Goal: Task Accomplishment & Management: Manage account settings

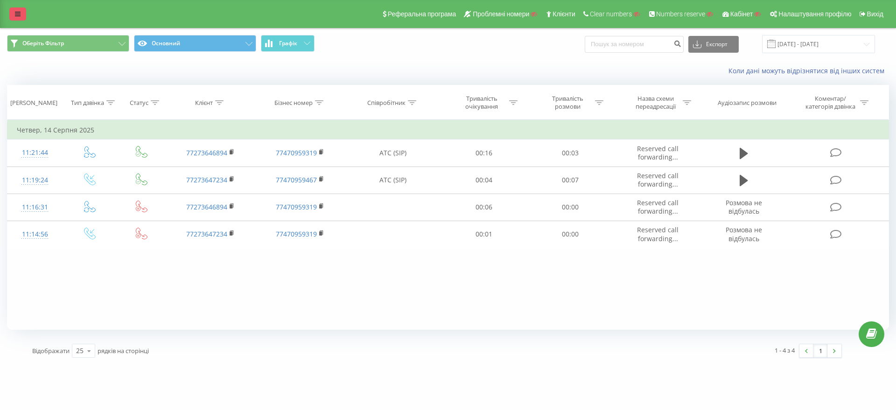
click at [16, 14] on icon at bounding box center [18, 14] width 6 height 7
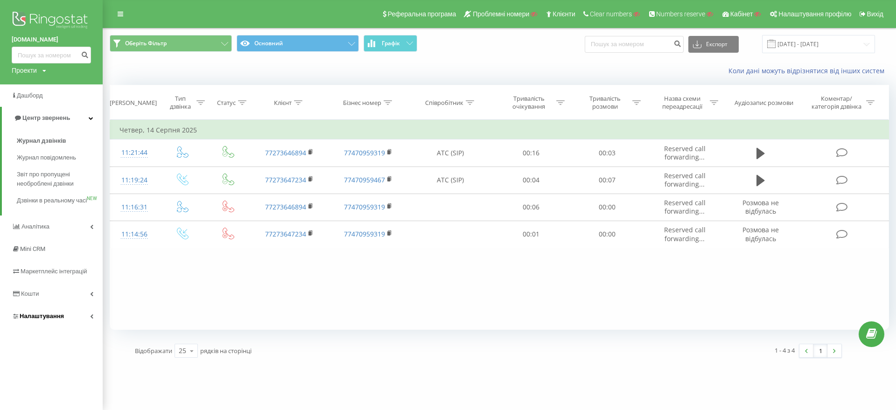
click at [43, 320] on span "Налаштування" at bounding box center [42, 316] width 44 height 7
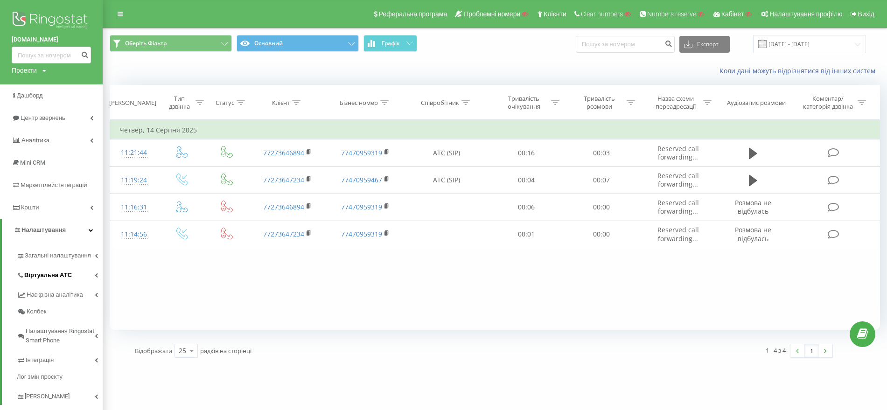
drag, startPoint x: 53, startPoint y: 273, endPoint x: 53, endPoint y: 268, distance: 5.2
click at [53, 272] on span "Віртуальна АТС" at bounding box center [48, 275] width 48 height 9
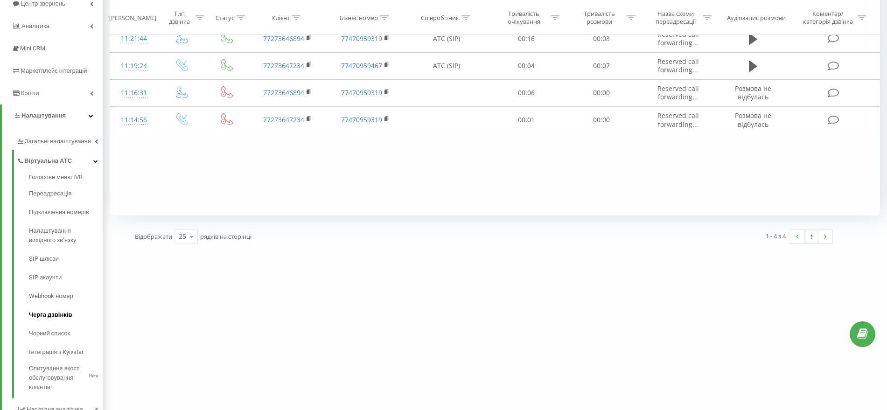
scroll to position [117, 0]
click at [41, 273] on span "SIP акаунти" at bounding box center [46, 275] width 34 height 9
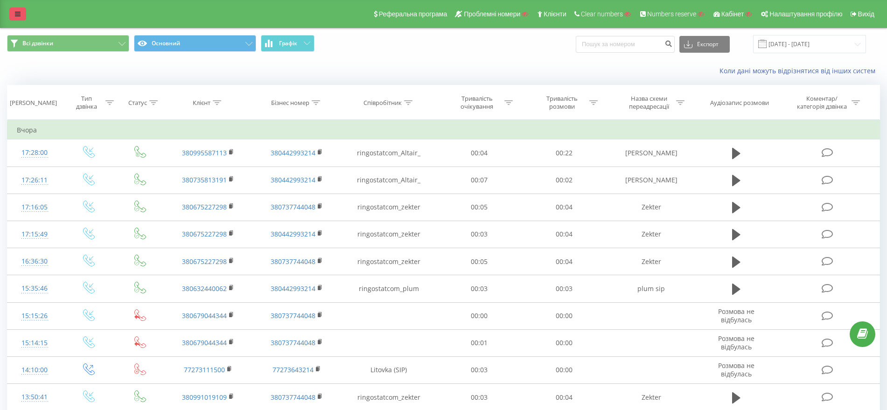
click at [20, 13] on icon at bounding box center [18, 14] width 6 height 7
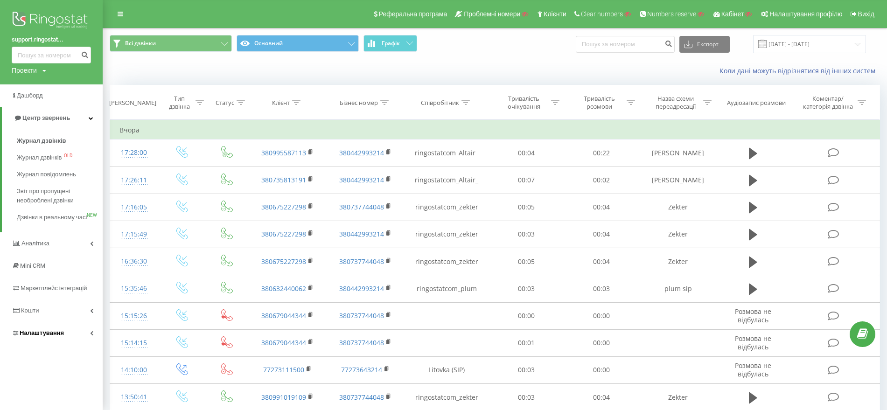
click at [48, 337] on span "Налаштування" at bounding box center [42, 333] width 44 height 7
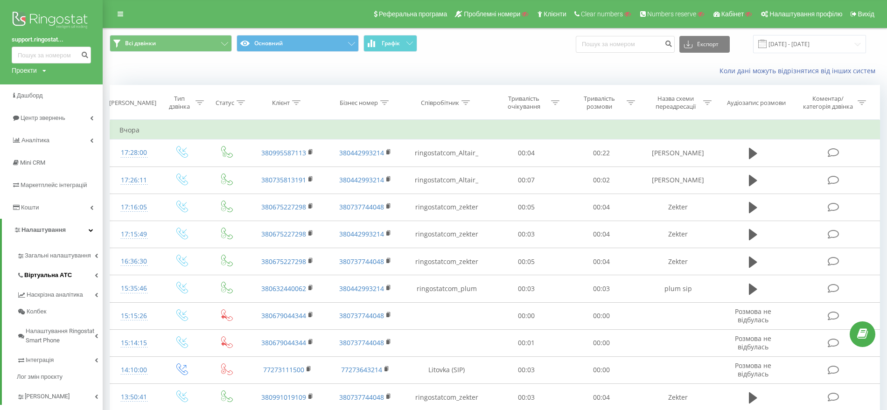
click at [62, 268] on link "Віртуальна АТС" at bounding box center [60, 274] width 86 height 20
click at [51, 322] on span "Підключення номерів" at bounding box center [61, 326] width 65 height 9
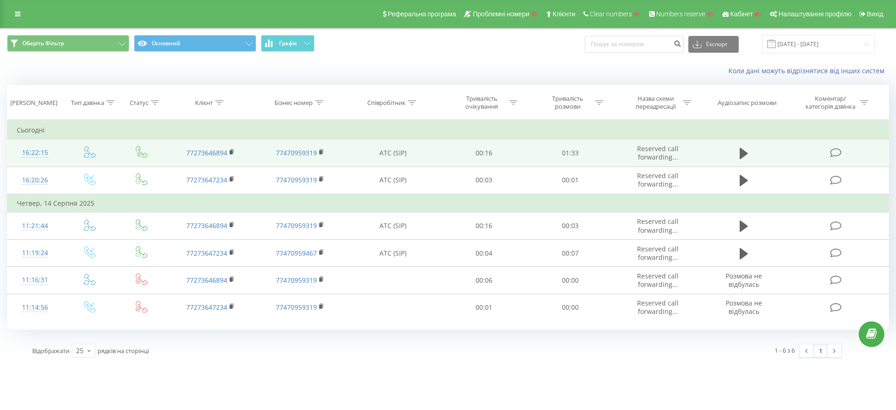
click at [89, 158] on span at bounding box center [90, 155] width 12 height 9
click at [88, 156] on icon at bounding box center [90, 152] width 12 height 12
click at [86, 154] on icon at bounding box center [90, 152] width 12 height 12
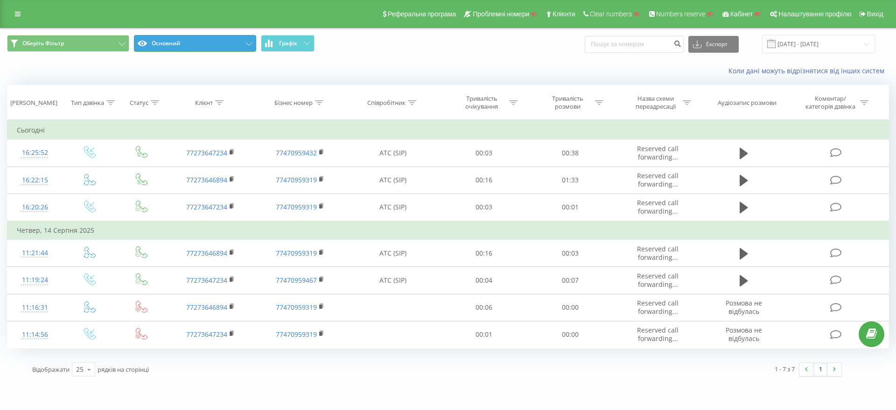
click at [190, 46] on button "Основний" at bounding box center [195, 43] width 122 height 17
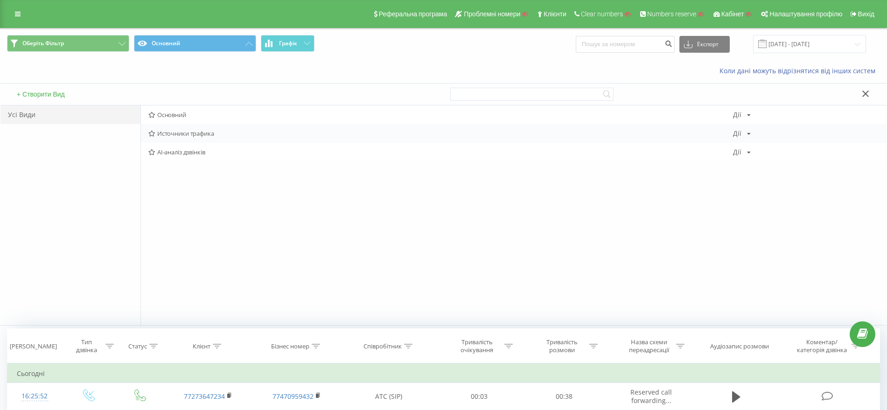
click at [184, 137] on span "Источники трафика" at bounding box center [440, 133] width 585 height 7
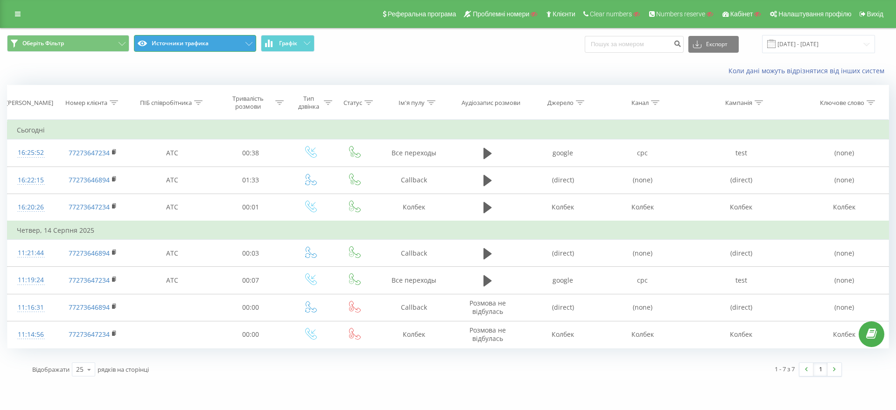
click at [231, 48] on button "Источники трафика" at bounding box center [195, 43] width 122 height 17
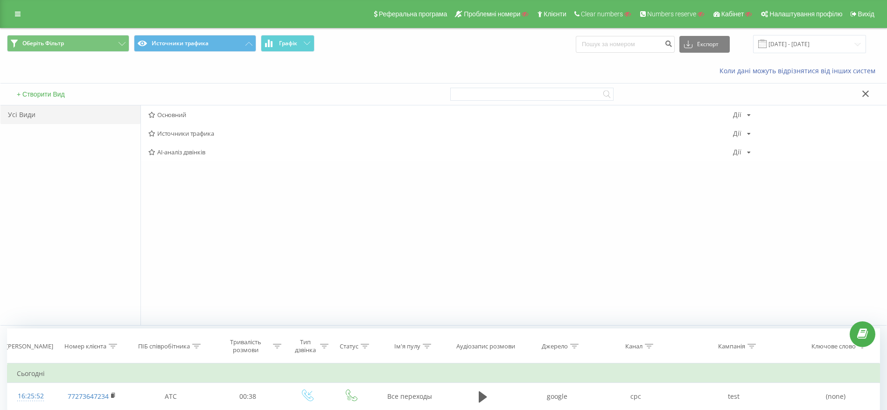
click at [186, 112] on span "Основний" at bounding box center [440, 115] width 585 height 7
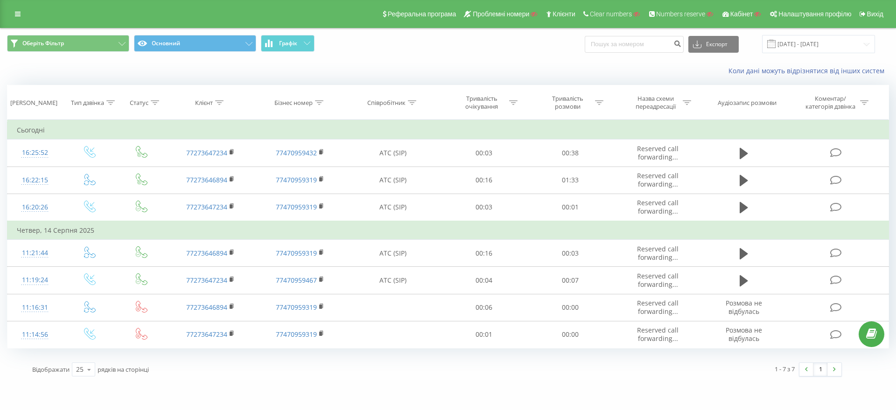
click at [409, 359] on div "Відображати 25 10 25 50 100 рядків на сторінці" at bounding box center [232, 369] width 412 height 27
click at [205, 44] on button "Основний" at bounding box center [195, 43] width 122 height 17
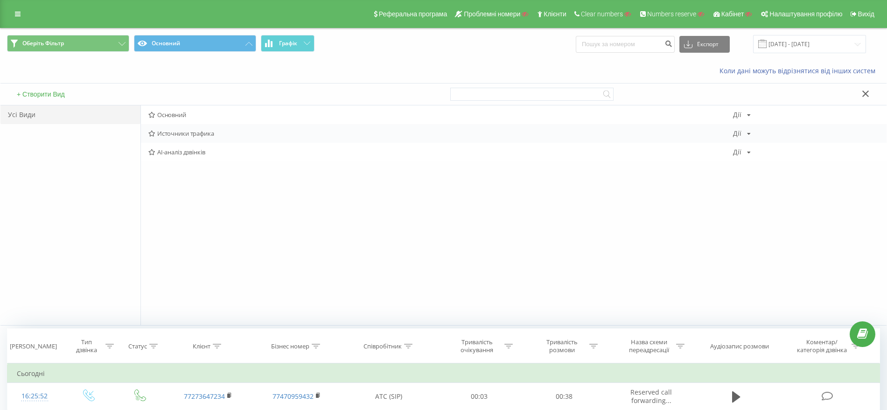
click at [170, 135] on span "Источники трафика" at bounding box center [440, 133] width 585 height 7
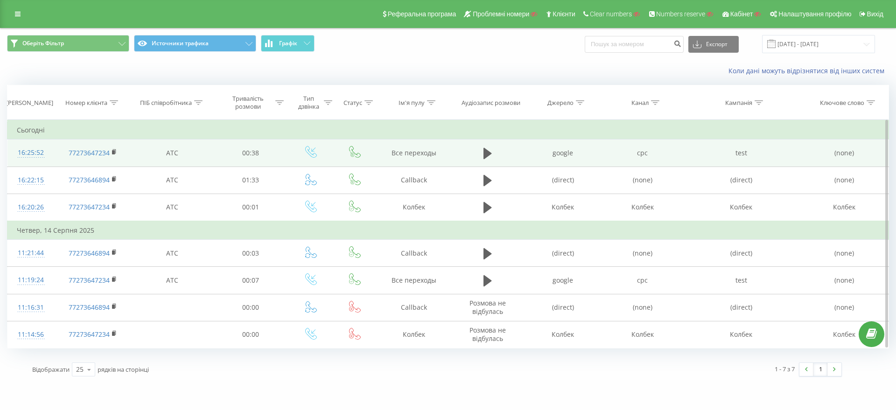
click at [44, 158] on div "16:25:52" at bounding box center [31, 153] width 28 height 18
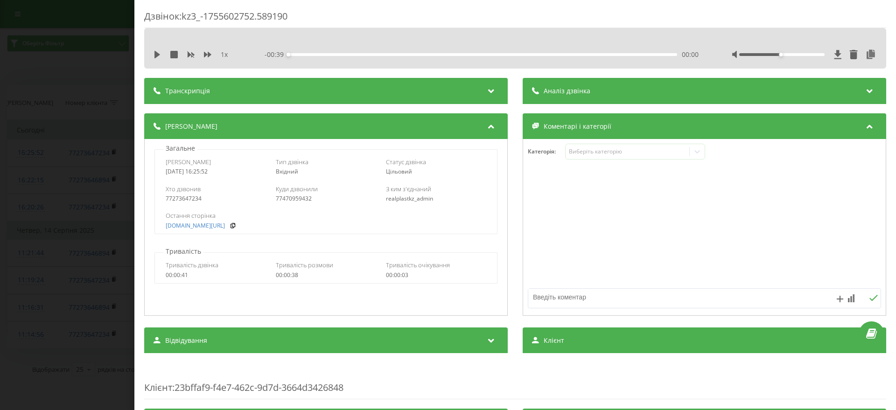
click at [0, 154] on div "Дзвінок : kz3_-1755602752.589190 1 x - 00:39 00:00 00:00 Транскрипція Для AI-ан…" at bounding box center [448, 205] width 896 height 410
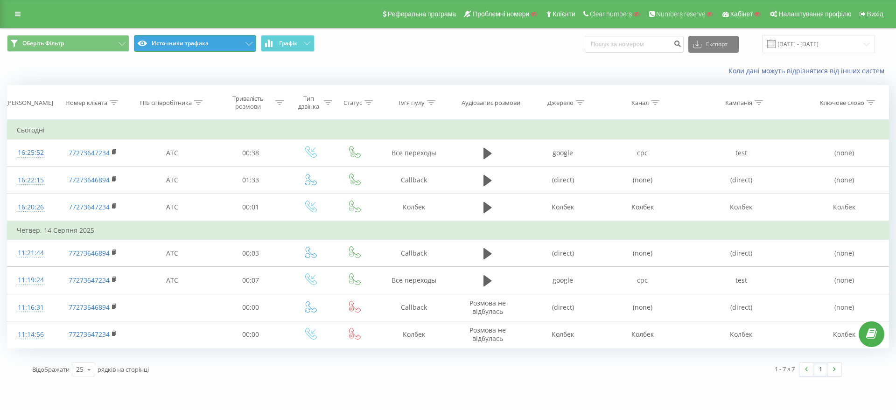
click at [214, 41] on button "Источники трафика" at bounding box center [195, 43] width 122 height 17
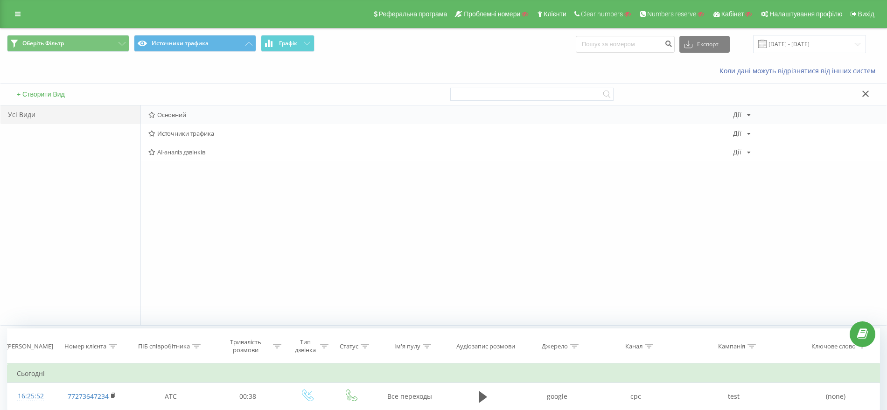
click at [168, 114] on span "Основний" at bounding box center [440, 115] width 585 height 7
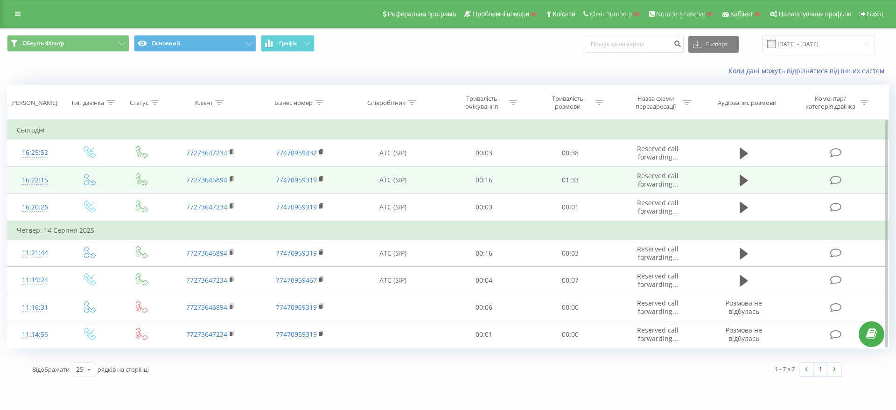
click at [86, 181] on icon at bounding box center [90, 180] width 12 height 12
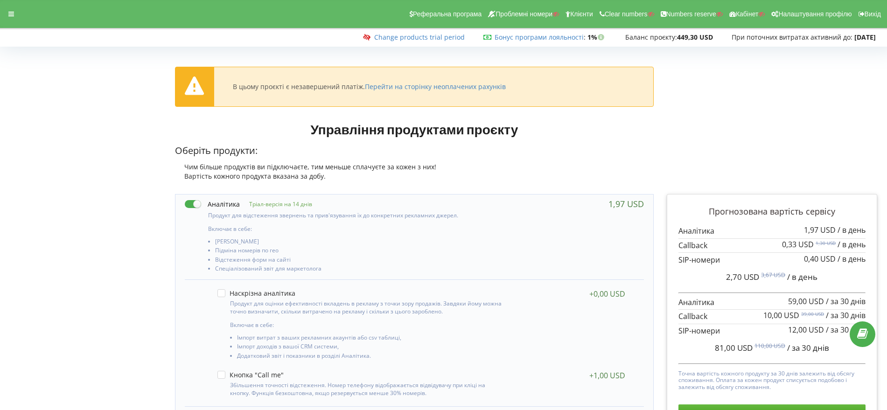
click at [394, 32] on div "Change products trial period Бонус програми лояльності : Бонус : 1% Баланс проє…" at bounding box center [441, 37] width 896 height 19
click at [394, 39] on link "Change products trial period" at bounding box center [419, 37] width 91 height 9
click at [21, 18] on div "Реферальна програма Проблемні номери Клієнти Clear numbers Numbers reserve Кабі…" at bounding box center [443, 14] width 900 height 28
click at [7, 10] on div at bounding box center [11, 13] width 17 height 13
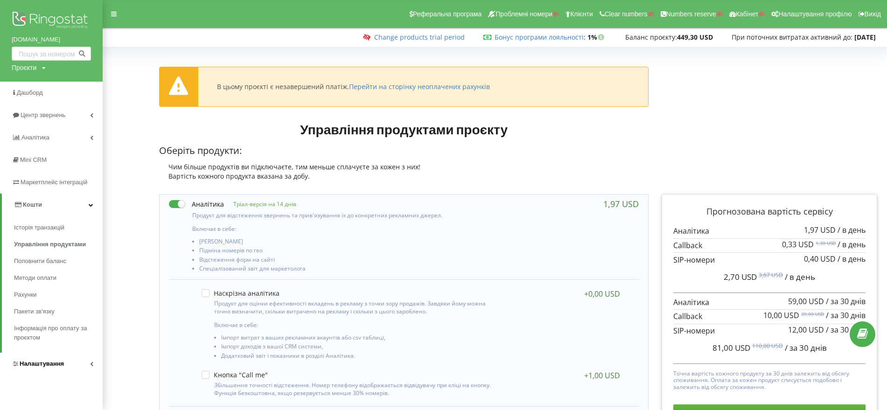
click at [42, 359] on span "Налаштування" at bounding box center [38, 363] width 52 height 9
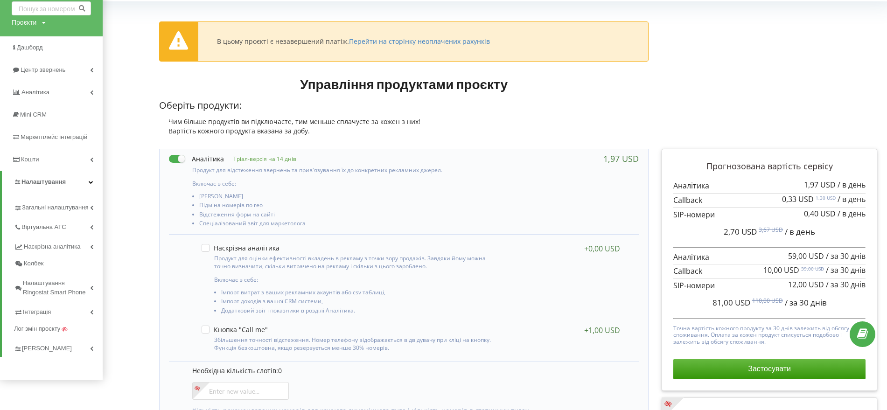
scroll to position [117, 0]
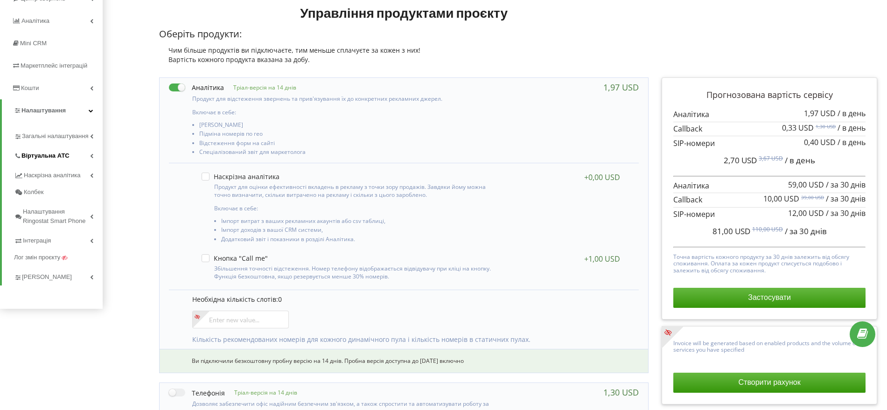
click at [63, 158] on span "Віртуальна АТС" at bounding box center [45, 155] width 48 height 9
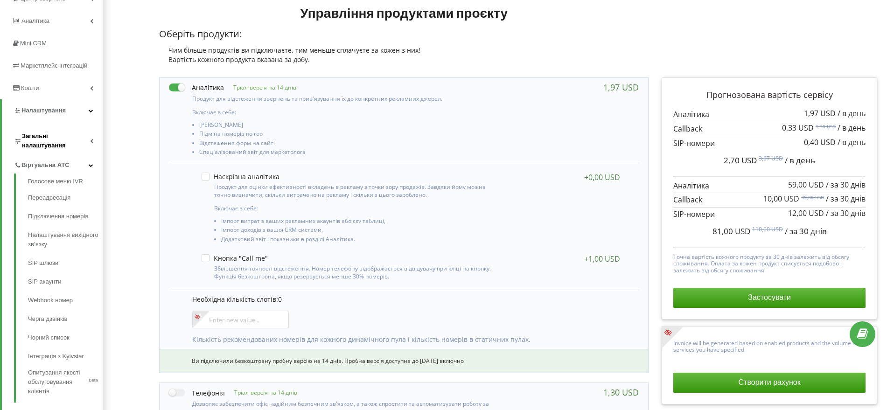
click at [68, 145] on span "Загальні налаштування" at bounding box center [56, 141] width 68 height 19
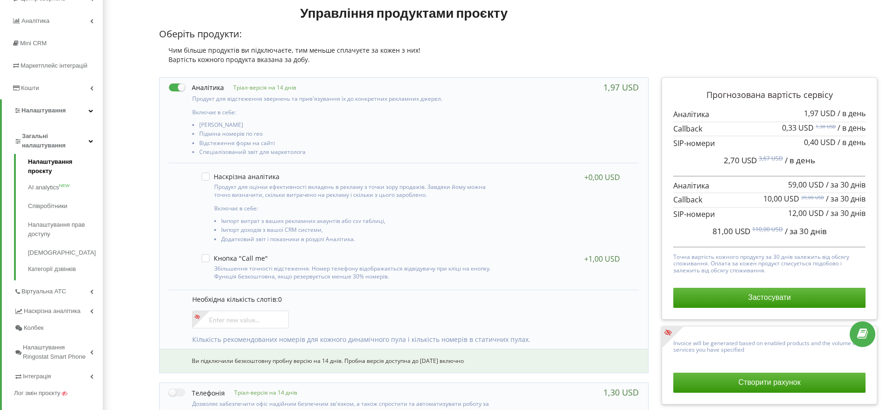
click at [65, 161] on link "Налаштування проєкту" at bounding box center [65, 167] width 75 height 21
